Goal: Information Seeking & Learning: Learn about a topic

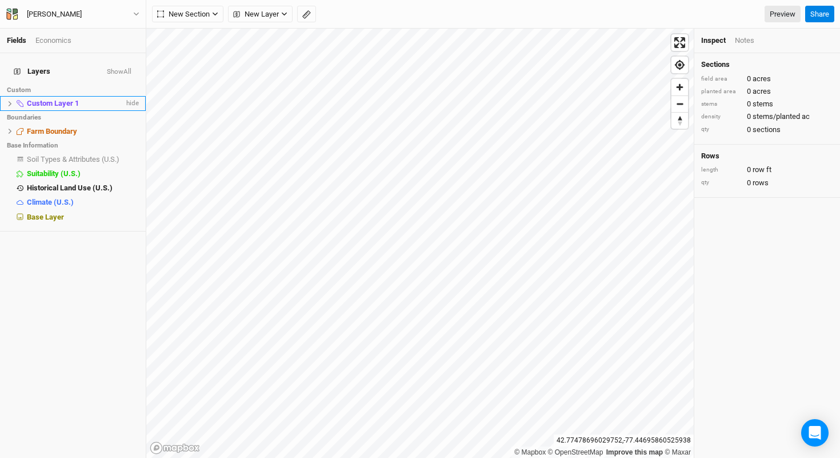
click at [71, 99] on span "Custom Layer 1" at bounding box center [53, 103] width 52 height 9
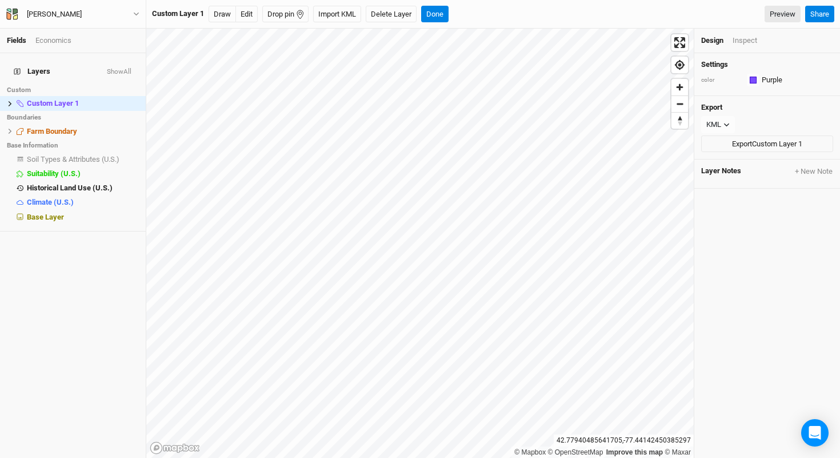
click at [742, 41] on div "Inspect" at bounding box center [745, 40] width 25 height 10
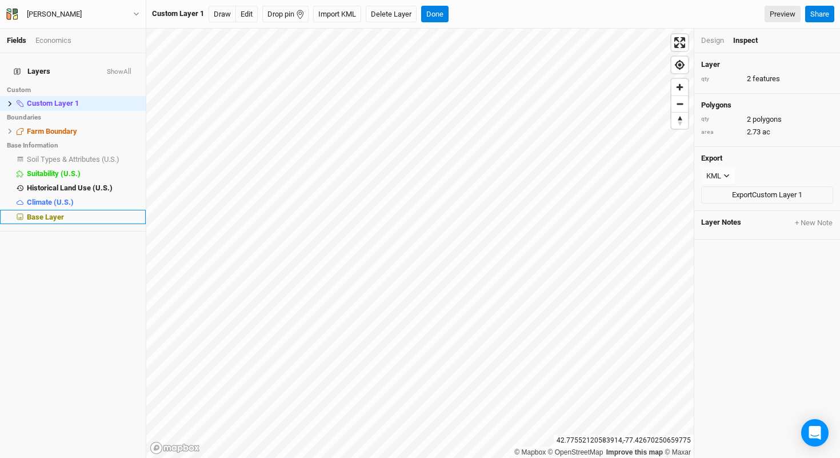
click at [67, 213] on div "Base Layer" at bounding box center [83, 217] width 112 height 9
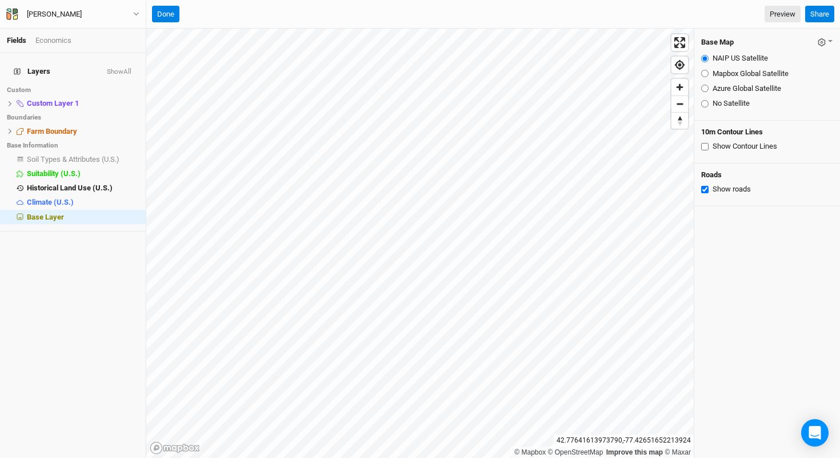
click at [725, 70] on label "Mapbox Global Satellite" at bounding box center [751, 74] width 76 height 10
click at [709, 70] on input "Mapbox Global Satellite" at bounding box center [704, 73] width 7 height 7
radio input "true"
click at [725, 86] on label "Azure Global Satellite" at bounding box center [747, 88] width 69 height 10
click at [709, 86] on input "Azure Global Satellite" at bounding box center [704, 88] width 7 height 7
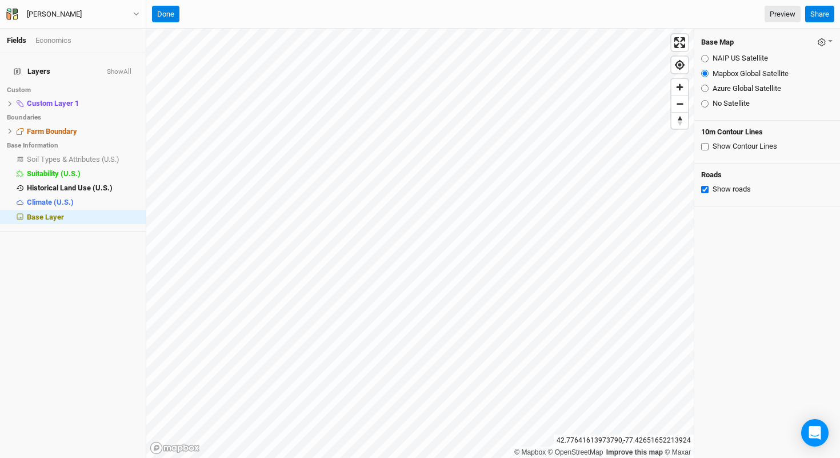
radio input "true"
click at [730, 74] on label "Mapbox Global Satellite" at bounding box center [751, 74] width 76 height 10
click at [709, 74] on input "Mapbox Global Satellite" at bounding box center [704, 73] width 7 height 7
radio input "true"
click at [733, 62] on label "NAIP US Satellite" at bounding box center [740, 58] width 55 height 10
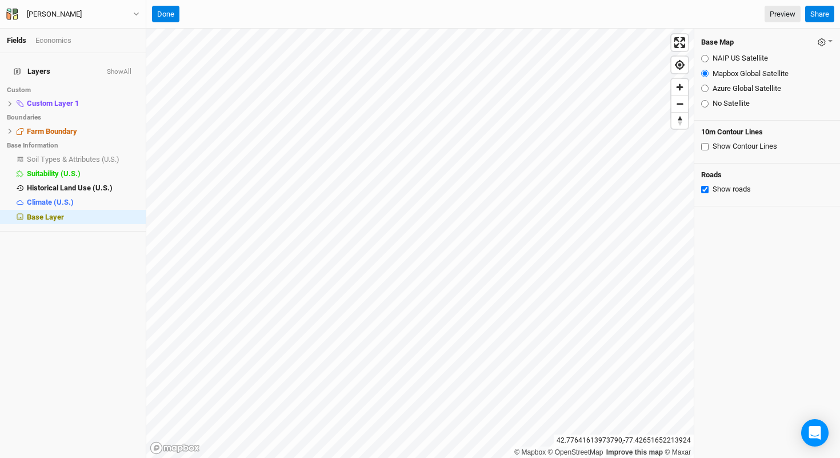
click at [709, 62] on input "NAIP US Satellite" at bounding box center [704, 58] width 7 height 7
radio input "true"
click at [731, 74] on label "Mapbox Global Satellite" at bounding box center [751, 74] width 76 height 10
click at [709, 74] on input "Mapbox Global Satellite" at bounding box center [704, 73] width 7 height 7
radio input "true"
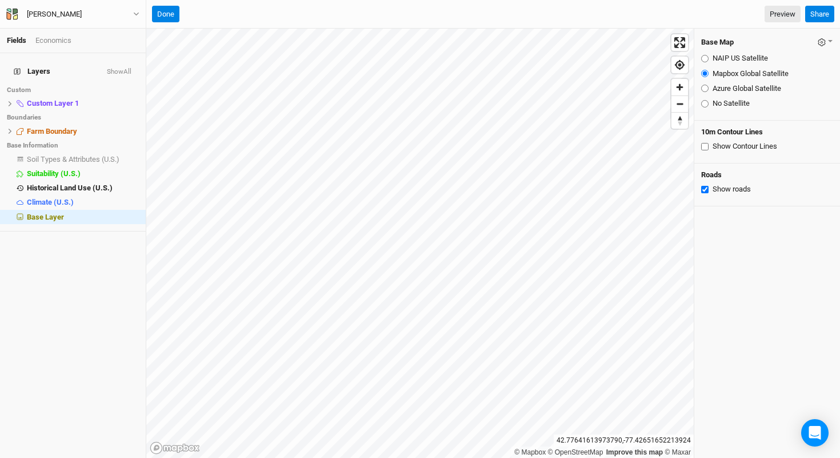
click at [731, 85] on label "Azure Global Satellite" at bounding box center [747, 88] width 69 height 10
click at [709, 85] on input "Azure Global Satellite" at bounding box center [704, 88] width 7 height 7
radio input "true"
click at [124, 98] on span "hide" at bounding box center [131, 104] width 15 height 14
click at [72, 169] on span "Suitability (U.S.)" at bounding box center [54, 173] width 54 height 9
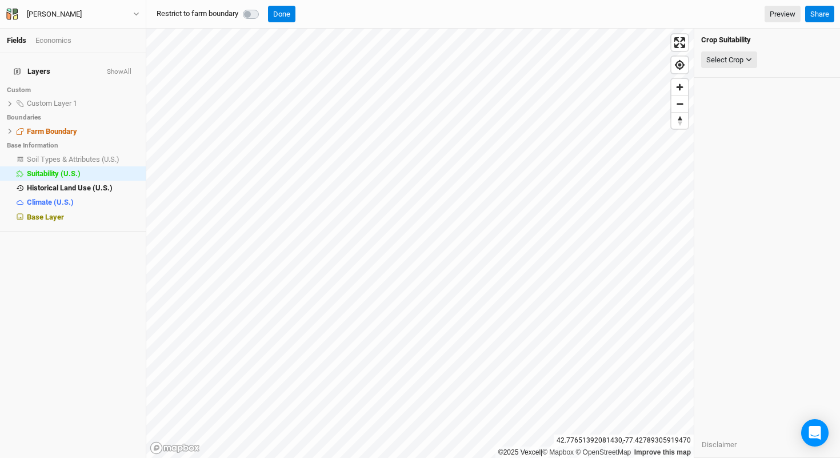
click at [263, 7] on label at bounding box center [263, 7] width 0 height 0
click at [725, 53] on button "Select Crop" at bounding box center [729, 59] width 56 height 17
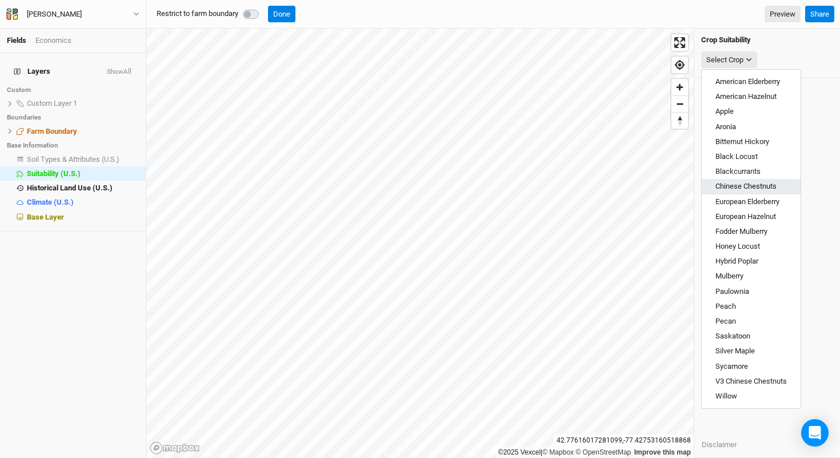
click at [771, 190] on span "Chinese Chestnuts" at bounding box center [745, 186] width 61 height 9
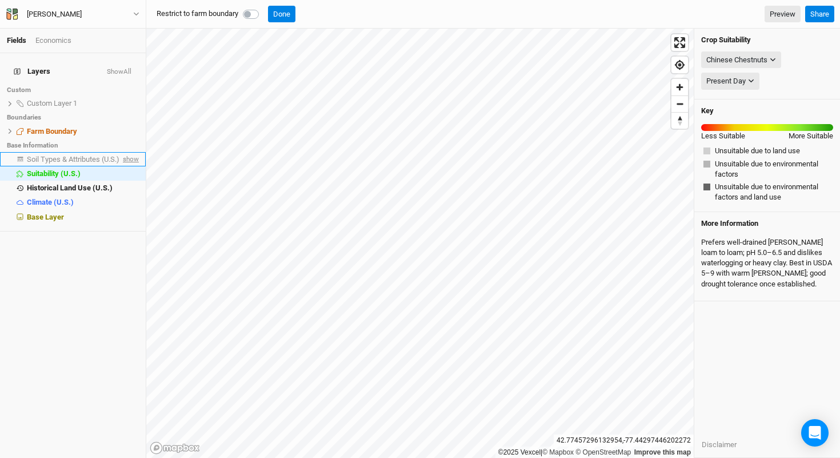
click at [122, 153] on span "show" at bounding box center [130, 159] width 18 height 14
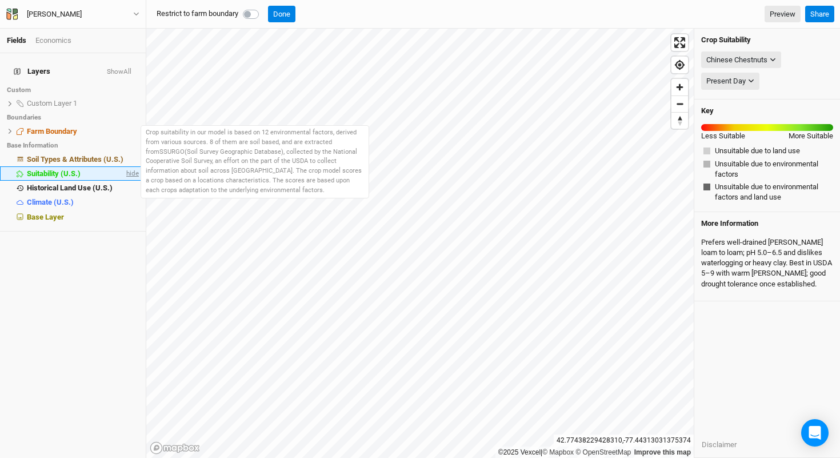
click at [126, 168] on span "hide" at bounding box center [131, 173] width 15 height 14
click at [83, 155] on span "Soil Types & Attributes (U.S.)" at bounding box center [75, 159] width 97 height 9
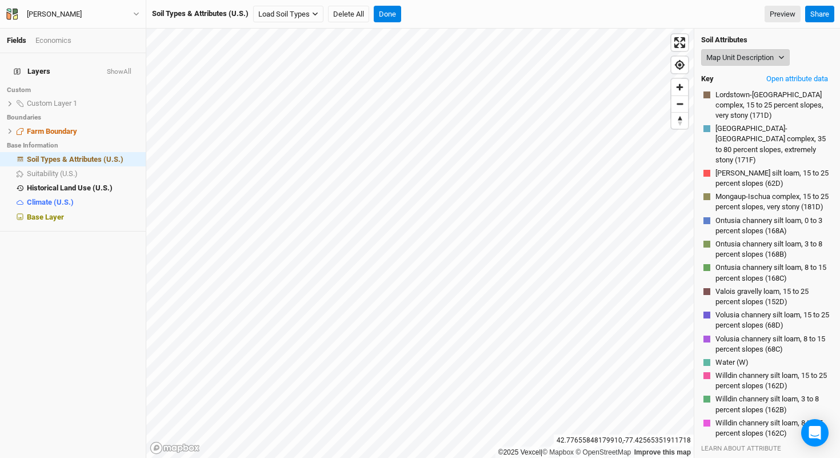
click at [737, 61] on button "Map Unit Description" at bounding box center [745, 57] width 89 height 17
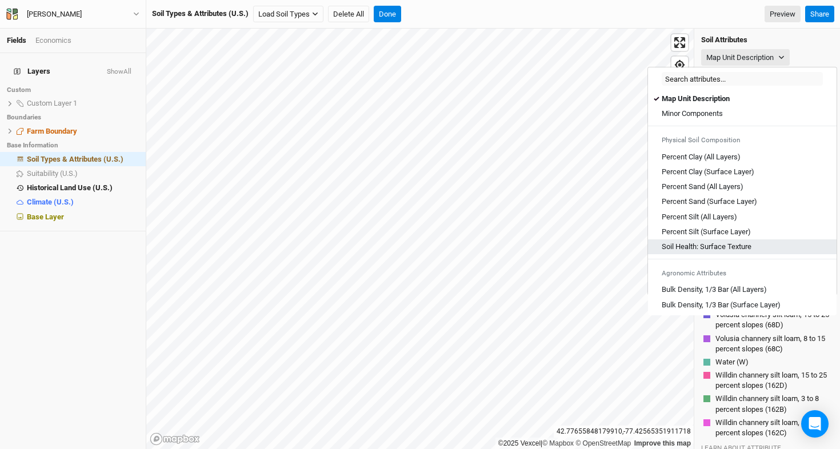
click at [750, 241] on link "Soil Health: Surface Texture" at bounding box center [742, 246] width 189 height 15
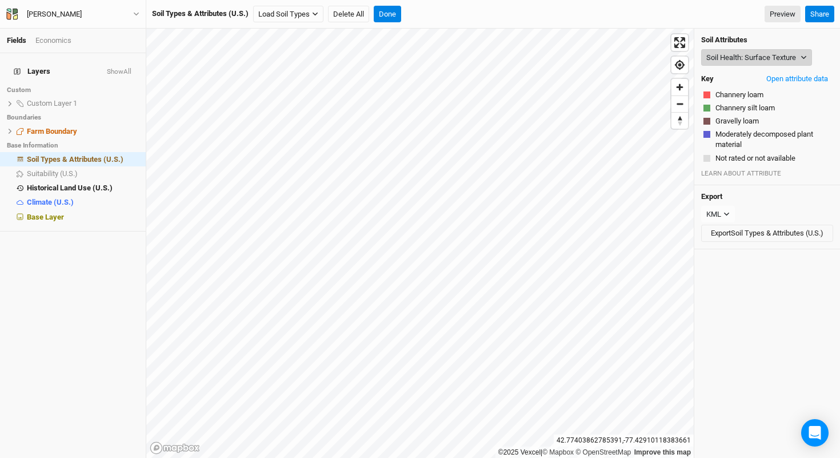
click at [759, 61] on button "Soil Health: Surface Texture" at bounding box center [756, 57] width 111 height 17
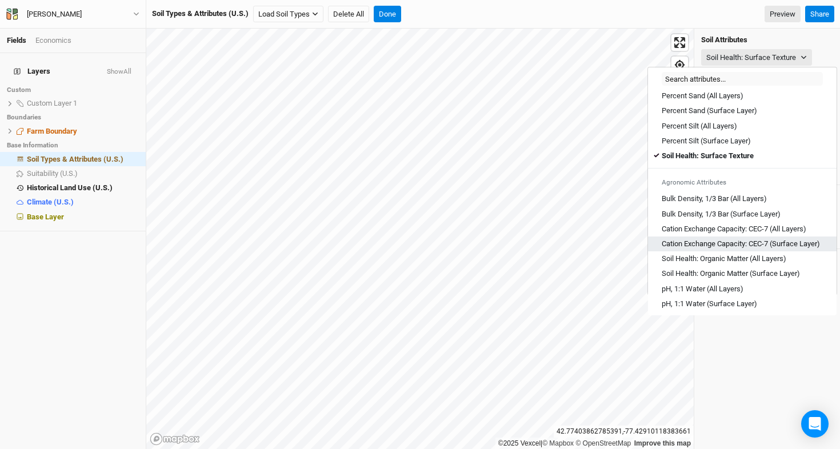
scroll to position [143, 0]
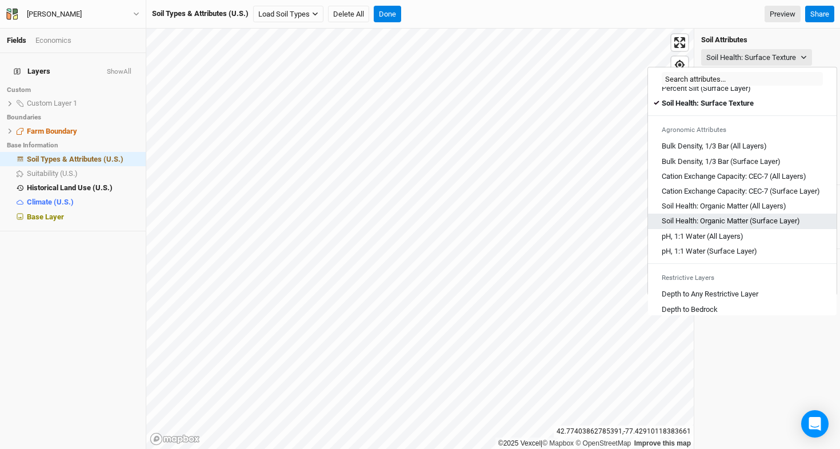
click at [721, 226] on Layer\) "Soil Health: Organic Matter (Surface Layer)" at bounding box center [731, 221] width 138 height 10
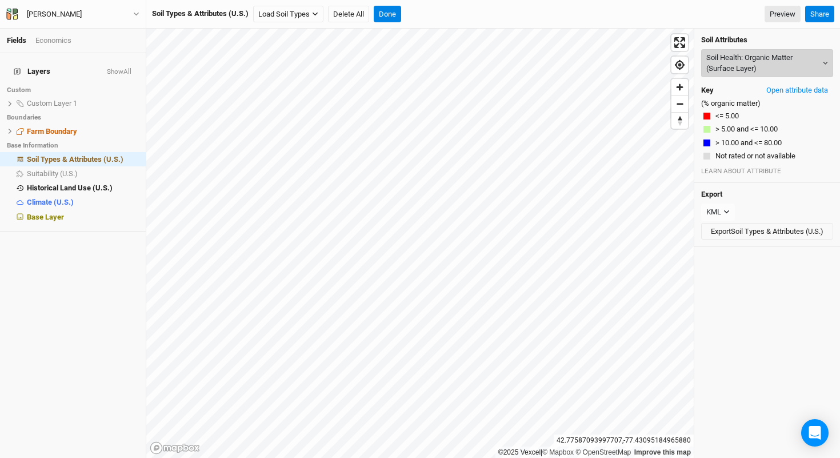
click at [751, 66] on button "Soil Health: Organic Matter (Surface Layer)" at bounding box center [767, 63] width 132 height 28
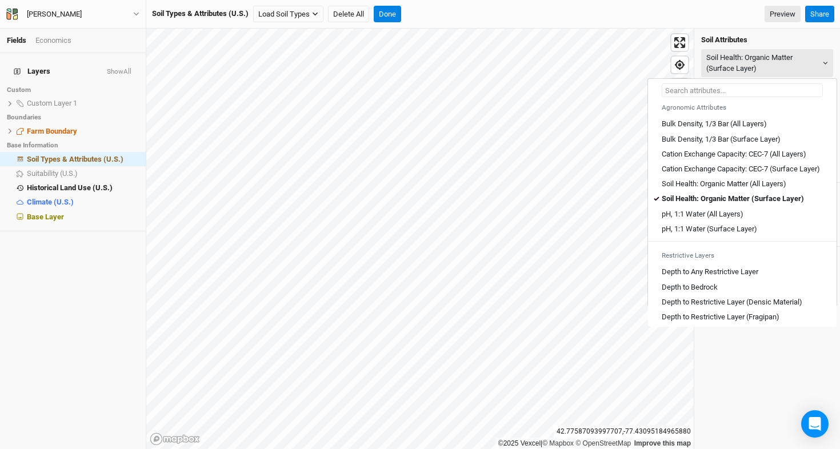
scroll to position [178, 0]
click at [757, 234] on Layer\) "pH, 1:1 Water (Surface Layer)" at bounding box center [709, 228] width 95 height 10
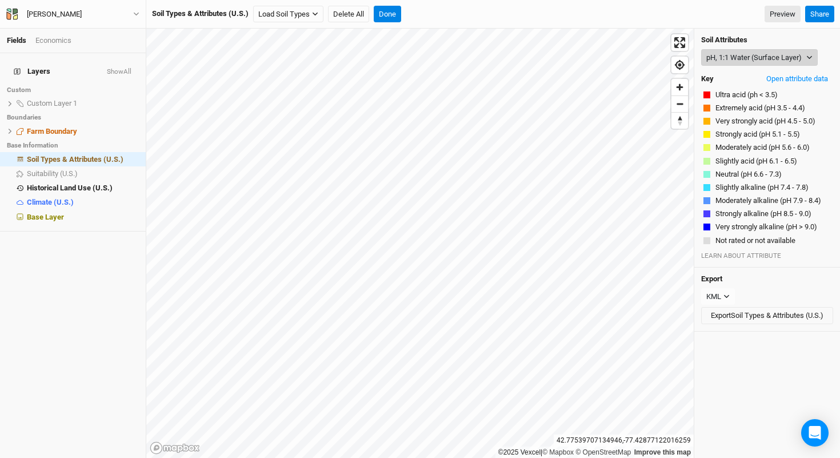
click at [719, 59] on button "pH, 1:1 Water (Surface Layer)" at bounding box center [759, 57] width 117 height 17
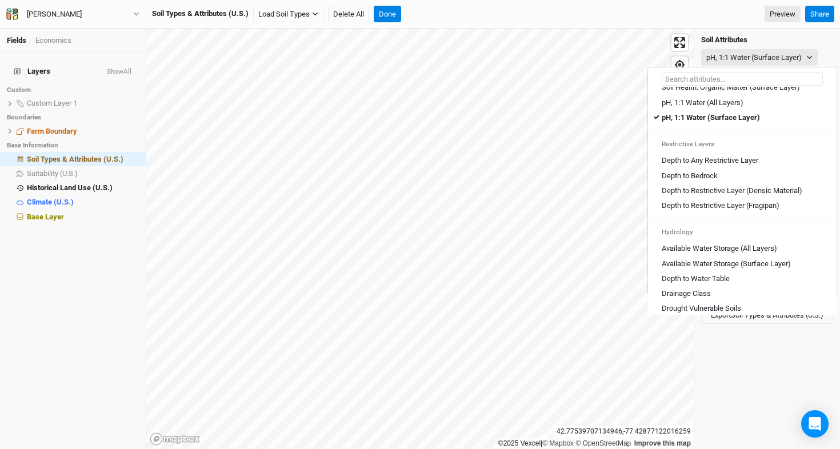
scroll to position [298, 0]
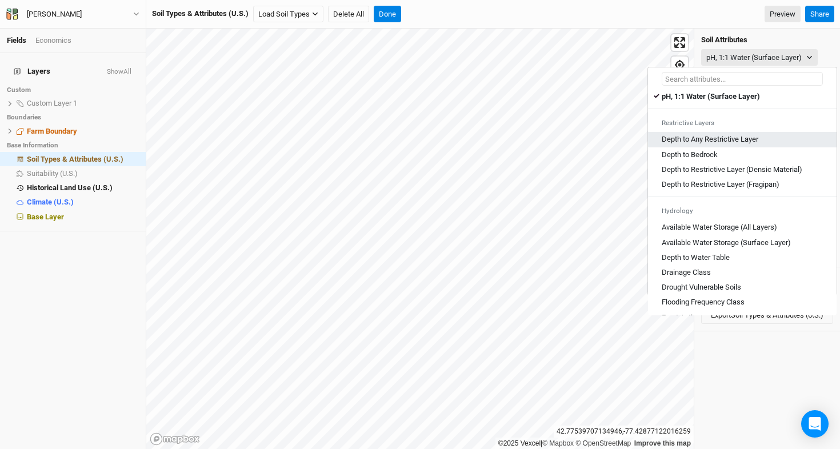
click at [731, 142] on link "Depth to Any Restrictive Layer" at bounding box center [742, 139] width 189 height 15
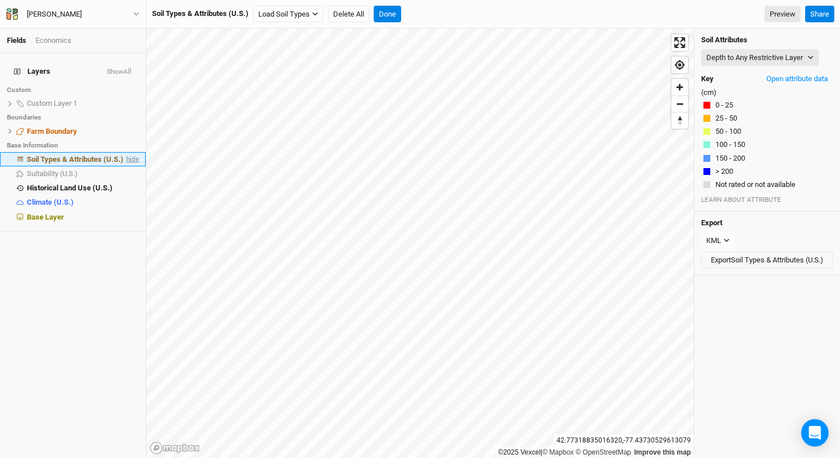
click at [124, 152] on span "hide" at bounding box center [131, 159] width 15 height 14
click at [122, 166] on span "show" at bounding box center [130, 173] width 18 height 14
click at [91, 169] on div "Suitability (U.S.)" at bounding box center [75, 173] width 97 height 9
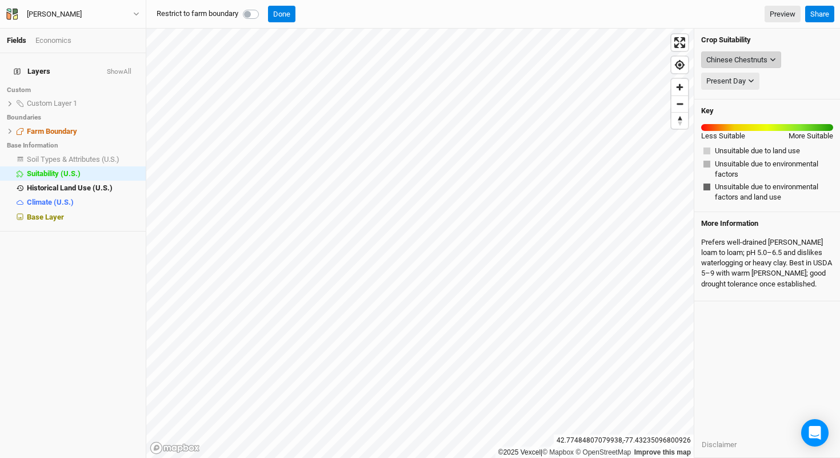
click at [760, 51] on button "Chinese Chestnuts" at bounding box center [741, 59] width 80 height 17
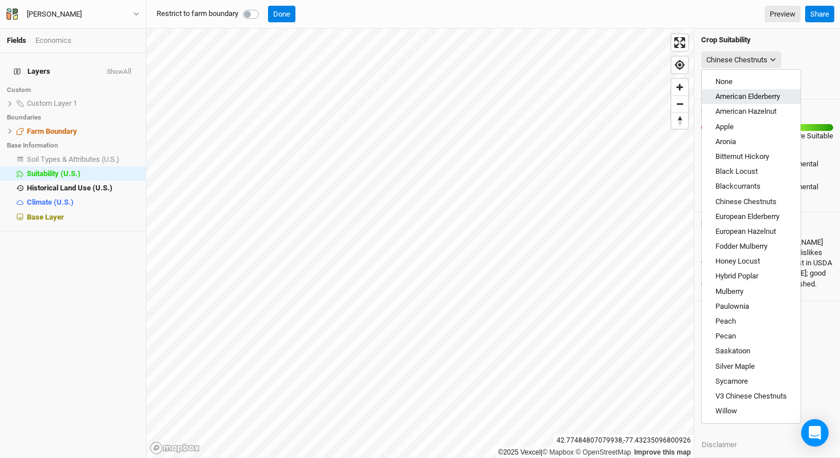
click at [755, 93] on span "American Elderberry" at bounding box center [747, 96] width 65 height 9
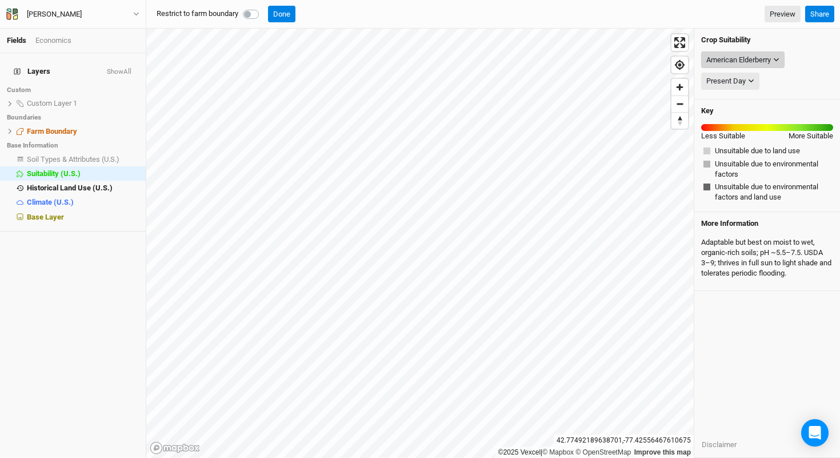
click at [737, 59] on div "American Elderberry" at bounding box center [738, 59] width 65 height 11
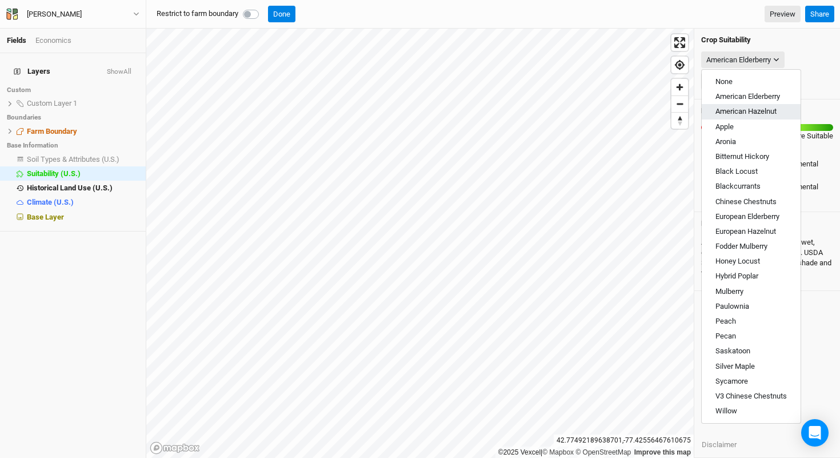
click at [751, 112] on span "American Hazelnut" at bounding box center [745, 111] width 61 height 9
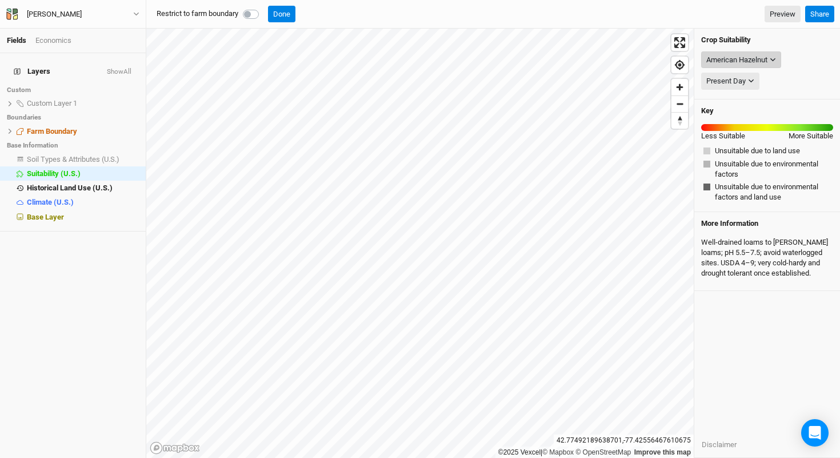
click at [747, 58] on div "American Hazelnut" at bounding box center [736, 59] width 61 height 11
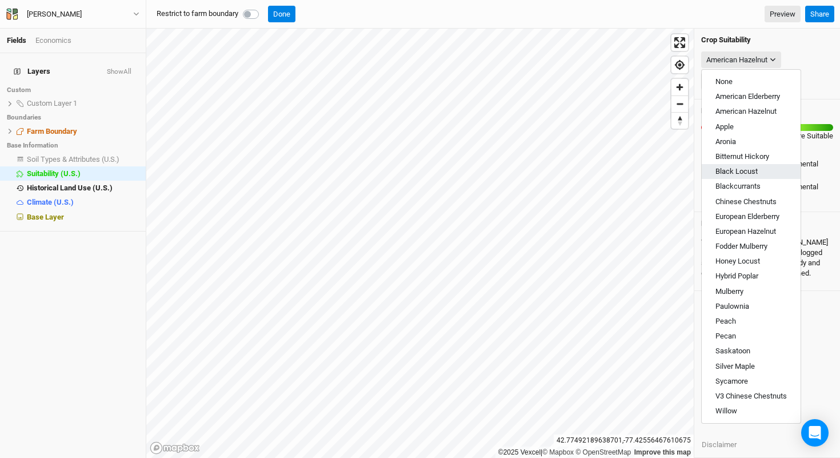
click at [752, 168] on span "Black Locust" at bounding box center [736, 171] width 42 height 9
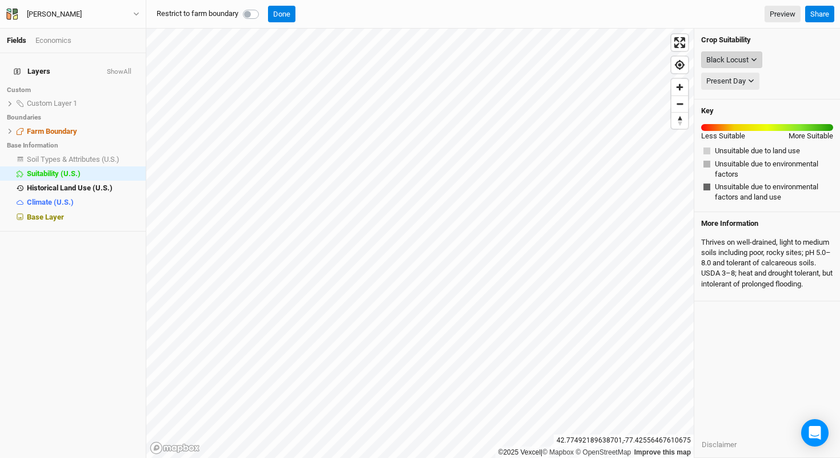
click at [739, 58] on div "Black Locust" at bounding box center [727, 59] width 42 height 11
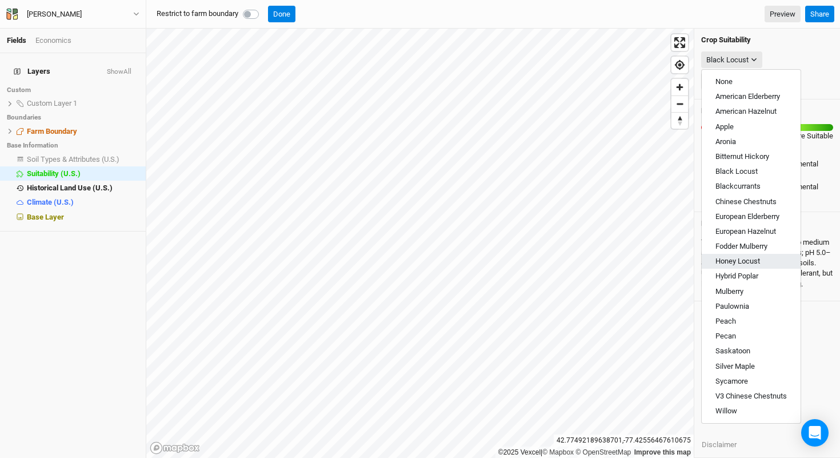
click at [755, 254] on button "Honey Locust" at bounding box center [751, 261] width 99 height 15
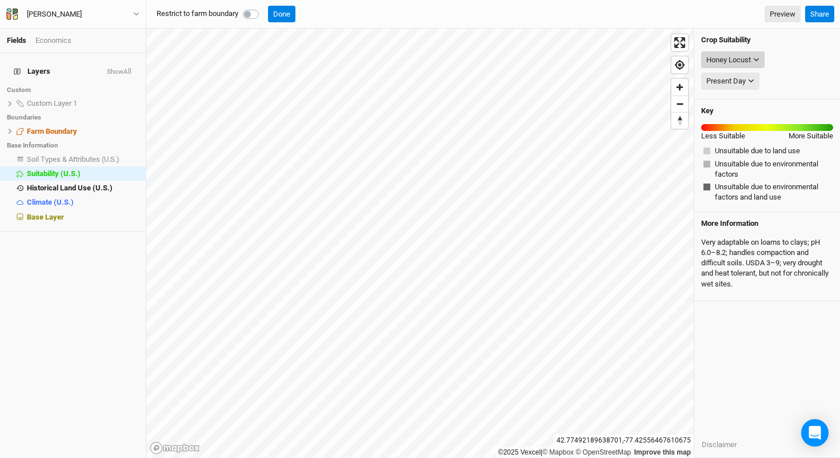
click at [739, 54] on div "Honey Locust" at bounding box center [728, 59] width 45 height 11
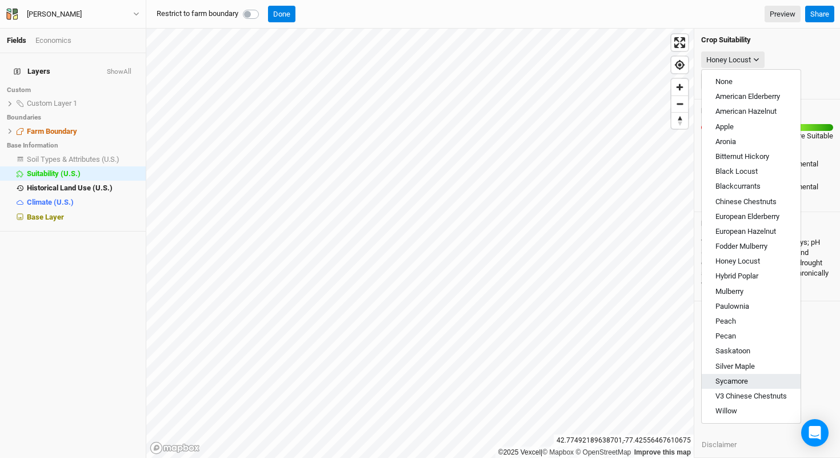
click at [745, 376] on button "Sycamore" at bounding box center [751, 381] width 99 height 15
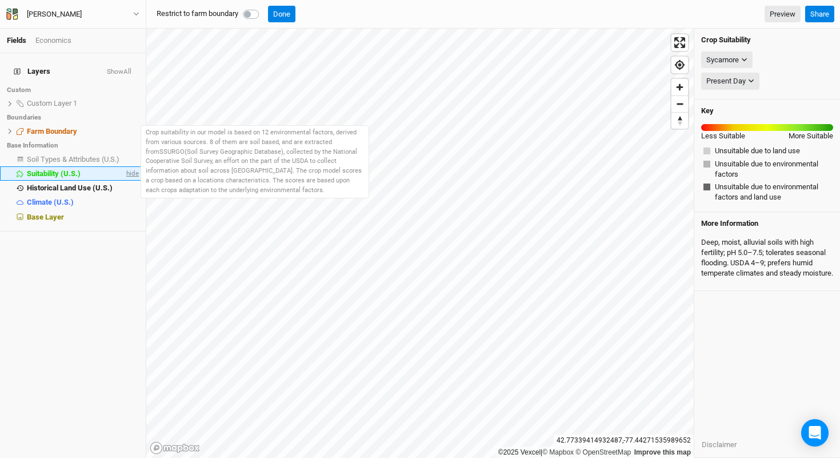
click at [124, 166] on span "hide" at bounding box center [131, 173] width 15 height 14
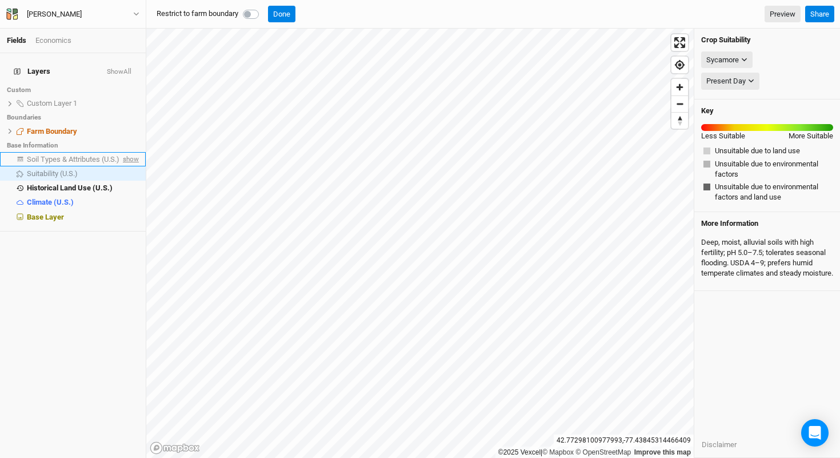
click at [121, 152] on span "show" at bounding box center [130, 159] width 18 height 14
click at [95, 155] on span "Soil Types & Attributes (U.S.)" at bounding box center [75, 159] width 97 height 9
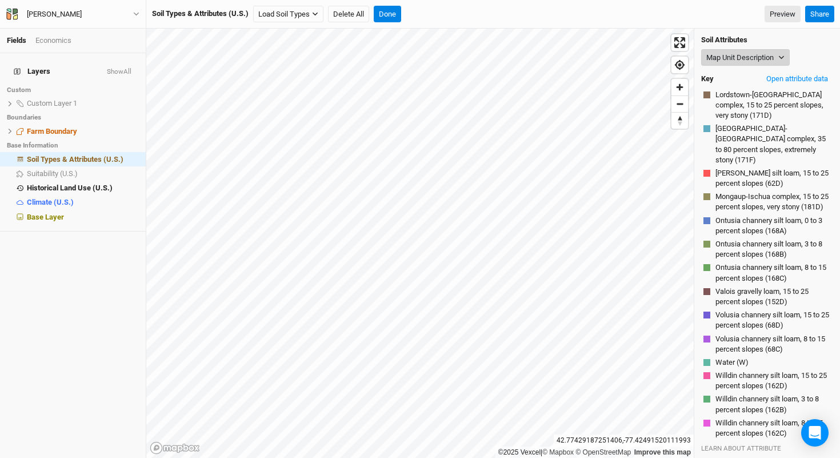
click at [748, 58] on button "Map Unit Description" at bounding box center [745, 57] width 89 height 17
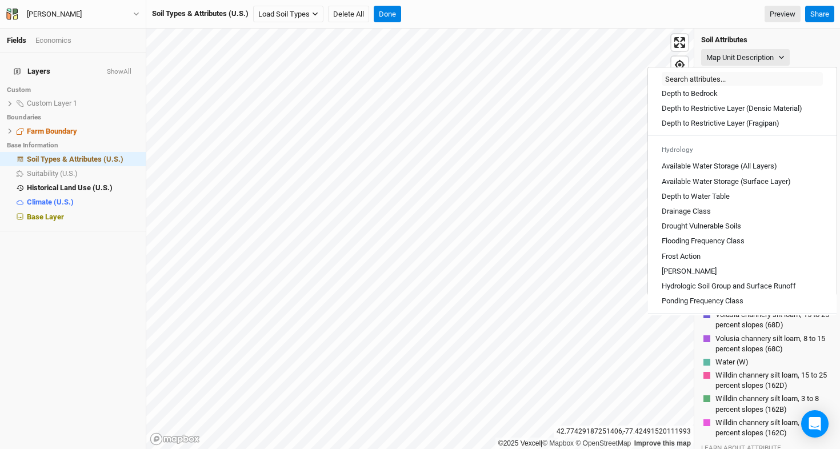
scroll to position [404, 0]
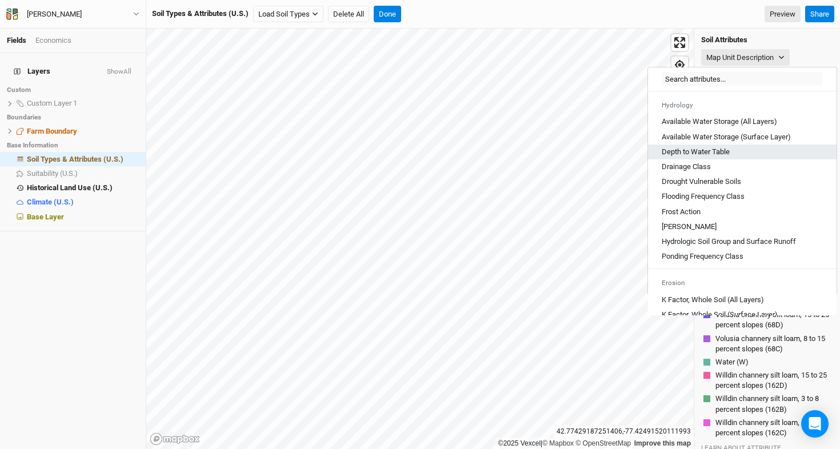
click at [748, 157] on div "Depth to Water Table" at bounding box center [742, 152] width 161 height 10
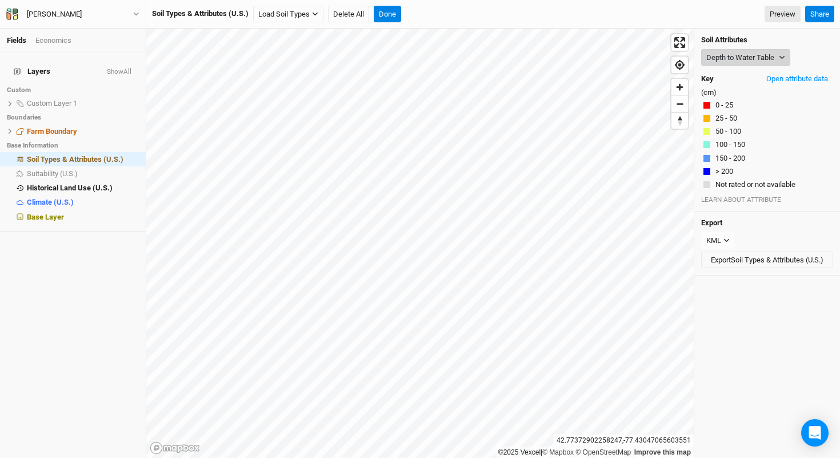
click at [752, 51] on button "Depth to Water Table" at bounding box center [745, 57] width 89 height 17
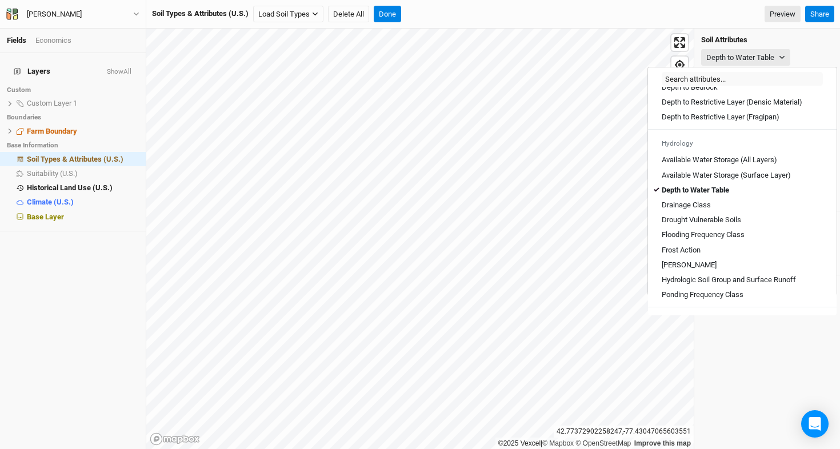
scroll to position [375, 0]
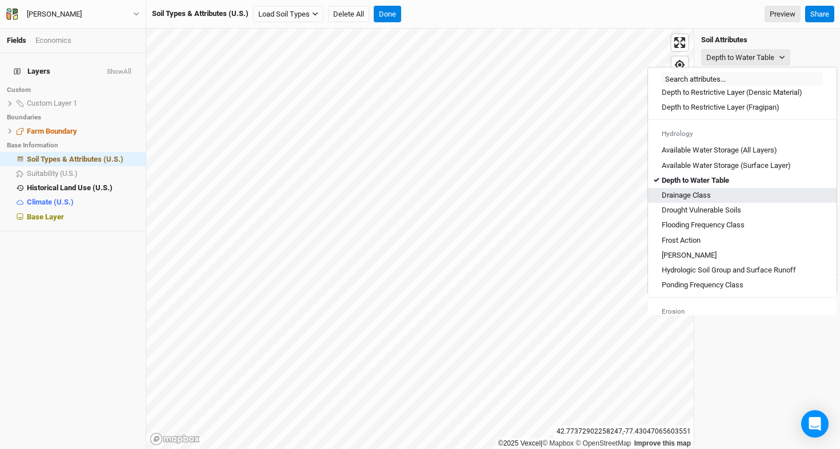
click at [729, 201] on div "Drainage Class" at bounding box center [742, 195] width 161 height 10
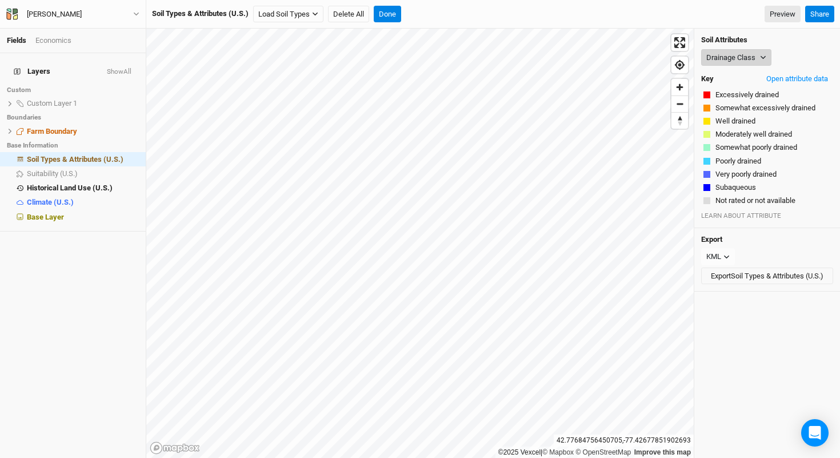
click at [715, 53] on button "Drainage Class" at bounding box center [736, 57] width 70 height 17
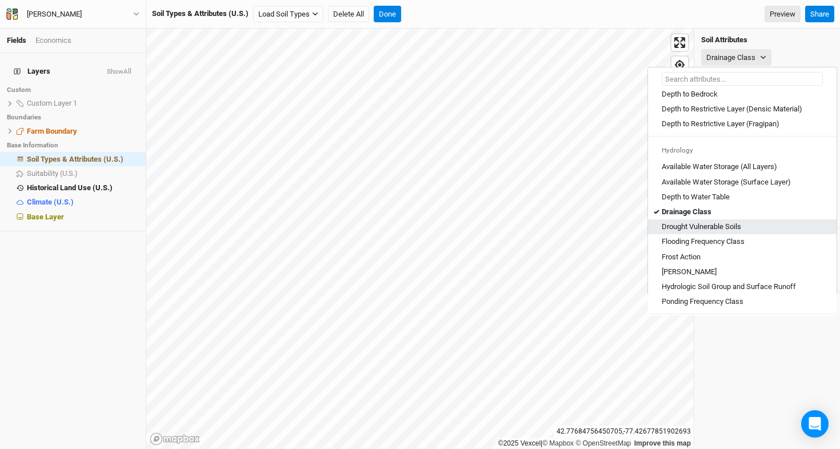
scroll to position [367, 0]
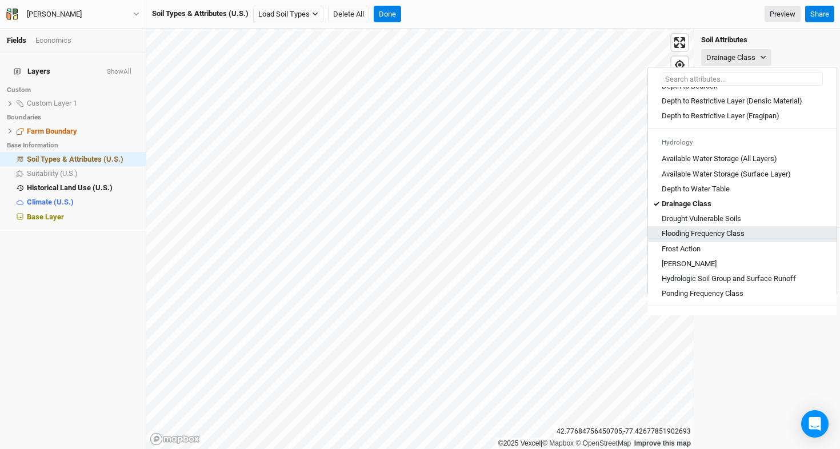
click at [755, 239] on div "Flooding Frequency Class" at bounding box center [742, 234] width 161 height 10
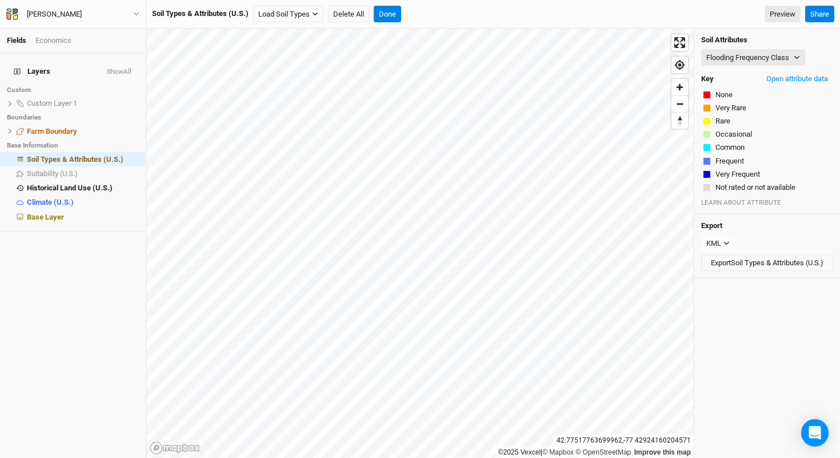
click at [752, 42] on h4 "Soil Attributes" at bounding box center [767, 39] width 132 height 9
click at [744, 63] on button "Flooding Frequency Class" at bounding box center [753, 57] width 104 height 17
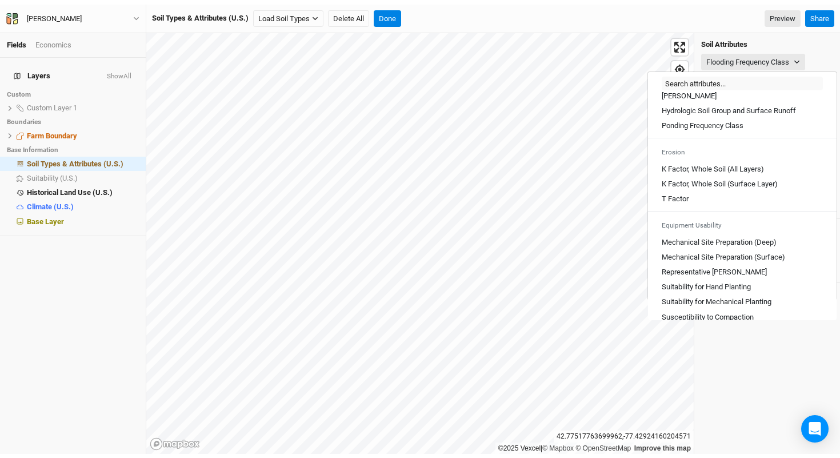
scroll to position [632, 0]
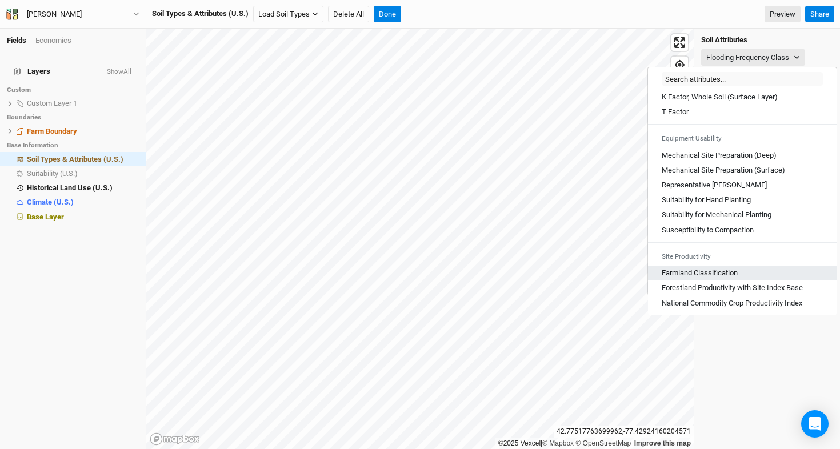
click at [708, 275] on Classification "Farmland Classification" at bounding box center [700, 273] width 76 height 10
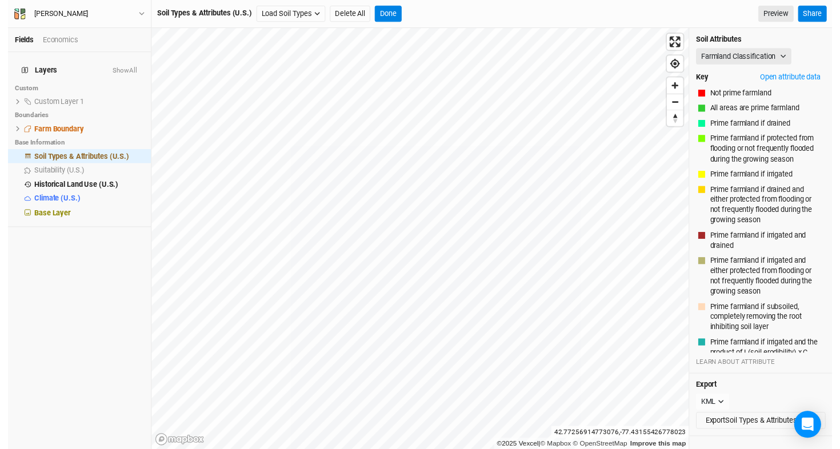
scroll to position [245, 0]
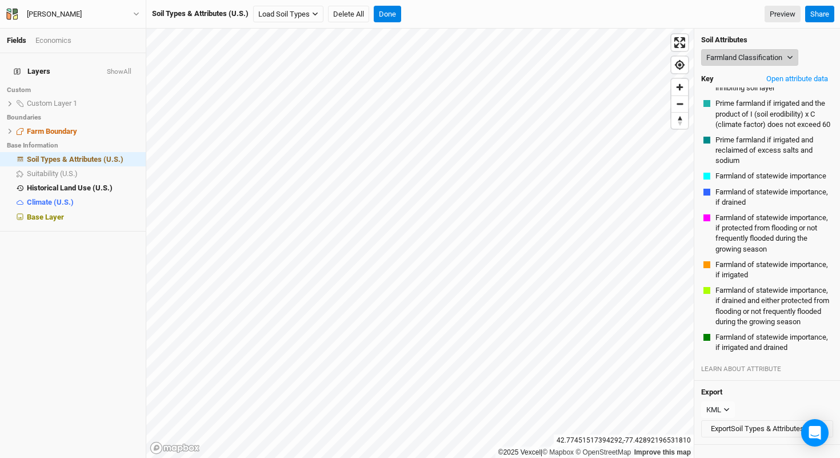
click at [748, 54] on button "Farmland Classification" at bounding box center [749, 57] width 97 height 17
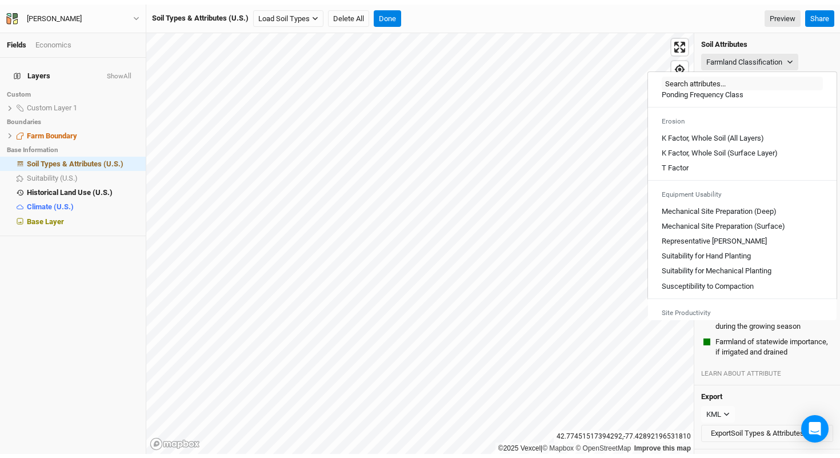
scroll to position [632, 0]
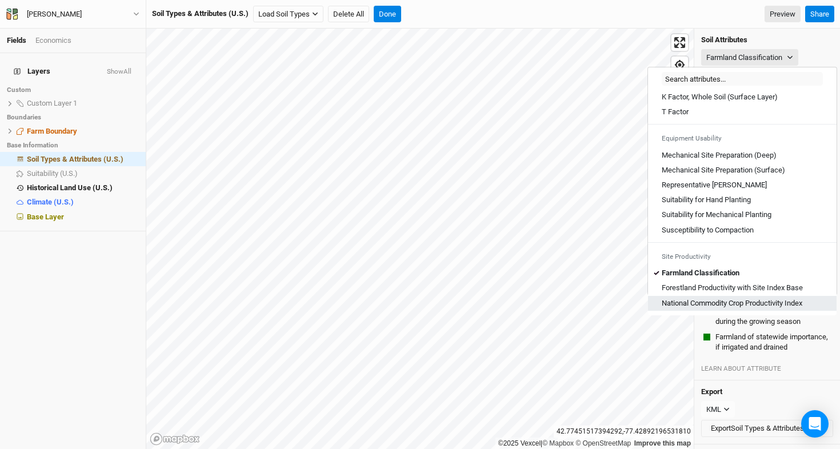
click at [736, 306] on Index "National Commodity Crop Productivity Index" at bounding box center [732, 303] width 141 height 10
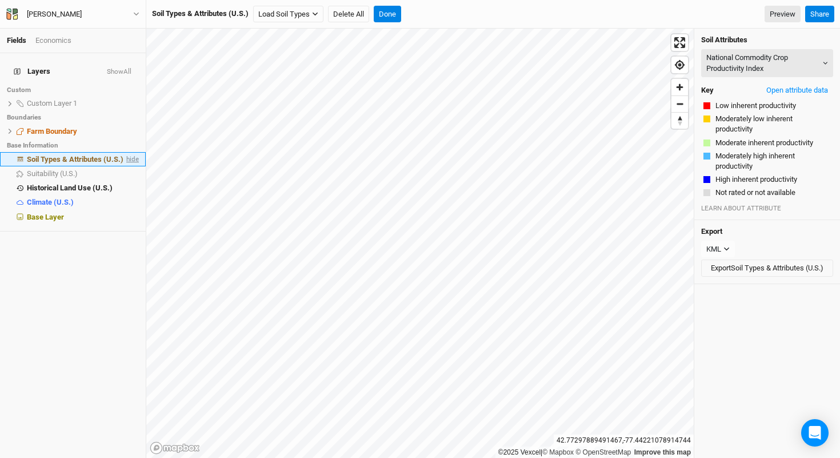
click at [126, 156] on span "hide" at bounding box center [131, 159] width 15 height 14
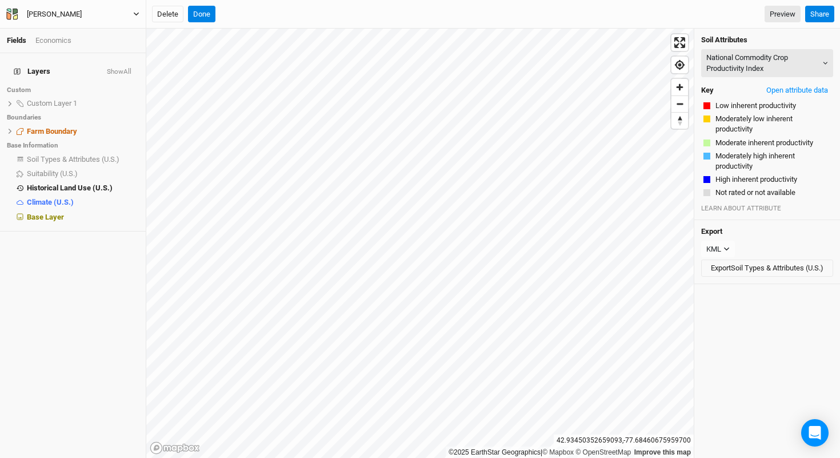
click at [89, 17] on button "[PERSON_NAME]" at bounding box center [73, 14] width 134 height 13
click at [86, 43] on button "Project Settings" at bounding box center [95, 46] width 90 height 15
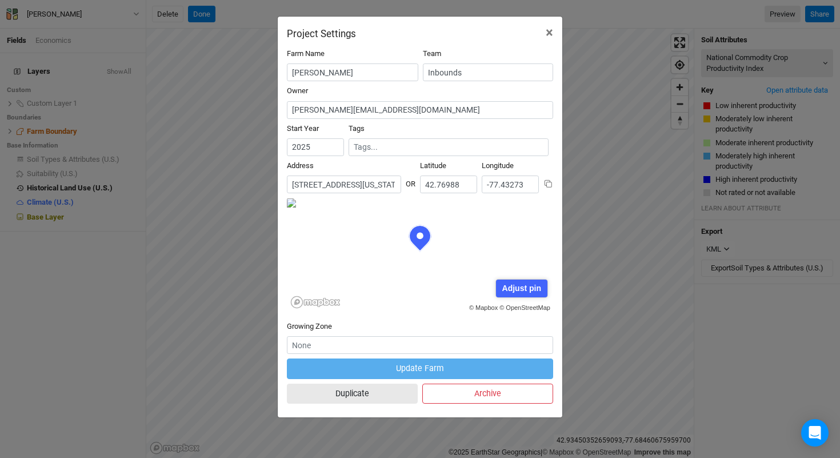
scroll to position [57, 133]
click at [346, 179] on input "[STREET_ADDRESS][US_STATE]" at bounding box center [344, 184] width 114 height 18
click at [548, 27] on span "×" at bounding box center [549, 33] width 7 height 16
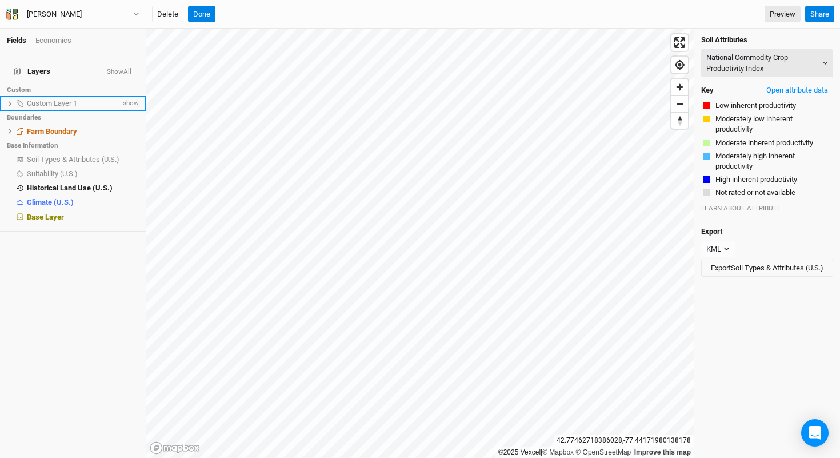
click at [121, 97] on span "show" at bounding box center [130, 104] width 18 height 14
click at [14, 96] on li "Custom Layer 1 hide" at bounding box center [73, 103] width 146 height 14
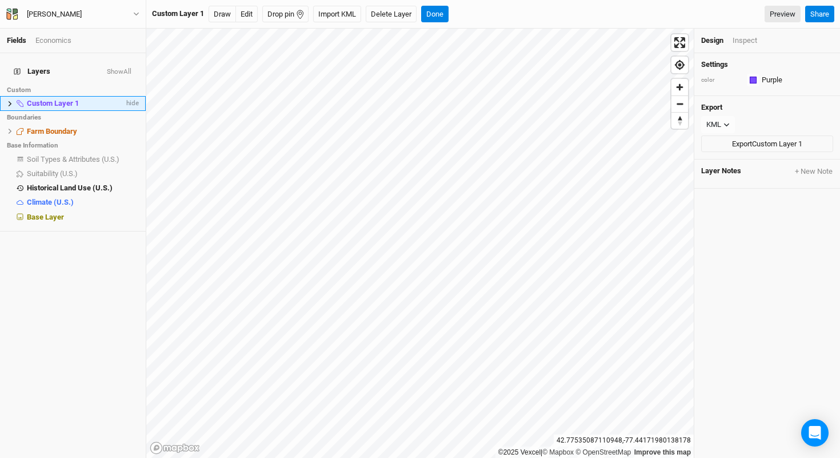
click at [12, 101] on icon at bounding box center [10, 104] width 6 height 6
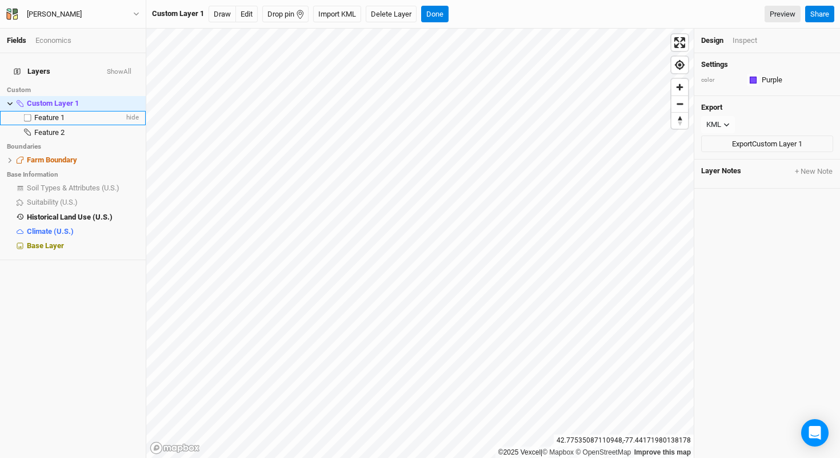
click at [55, 117] on li "Feature 1 hide" at bounding box center [73, 118] width 146 height 14
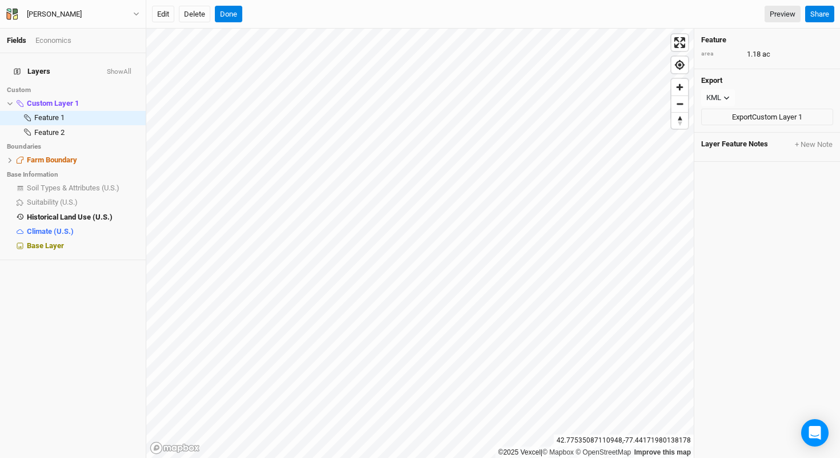
click at [51, 139] on li "Boundaries" at bounding box center [73, 146] width 146 height 14
click at [54, 128] on span "Feature 2" at bounding box center [49, 132] width 30 height 9
